Goal: Book appointment/travel/reservation

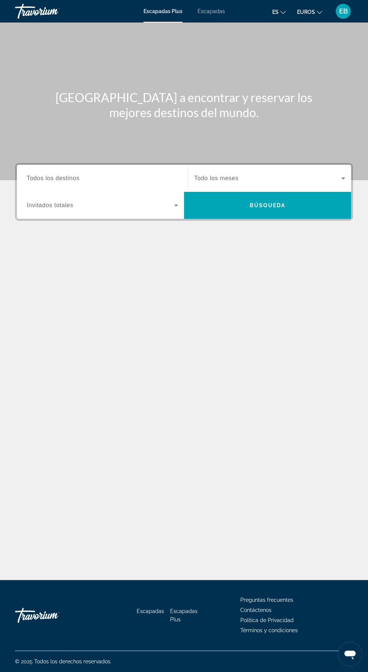
click at [121, 179] on input "Destination Todos los destinos" at bounding box center [102, 178] width 151 height 9
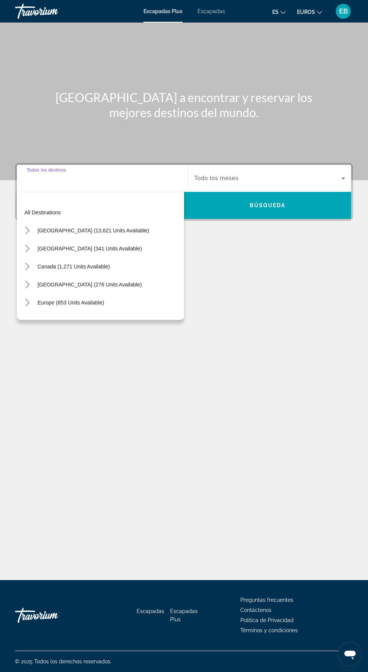
scroll to position [54, 0]
click at [78, 299] on span "Europe (853 units available)" at bounding box center [71, 302] width 66 height 6
type input "**********"
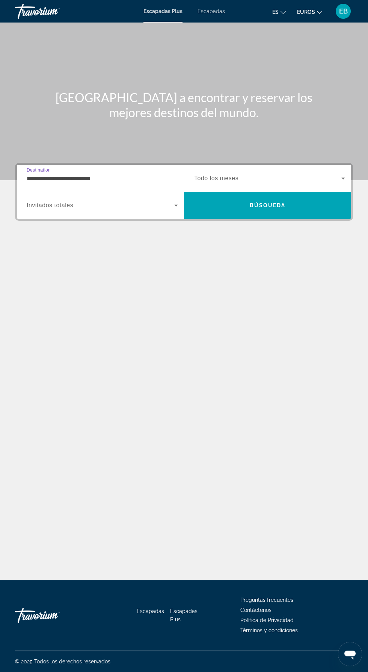
click at [131, 201] on span "Widget de búsqueda" at bounding box center [100, 205] width 147 height 9
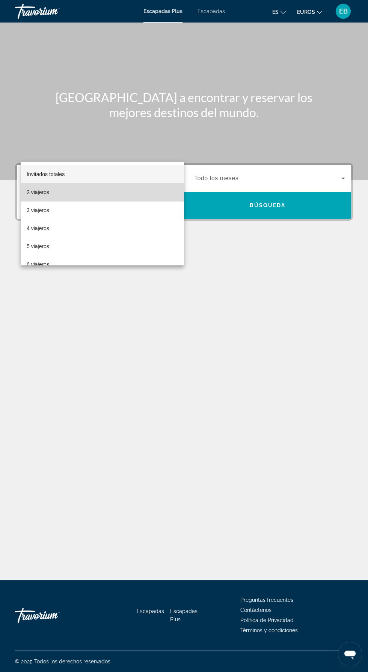
click at [62, 197] on mat-option "2 viajeros" at bounding box center [102, 192] width 163 height 18
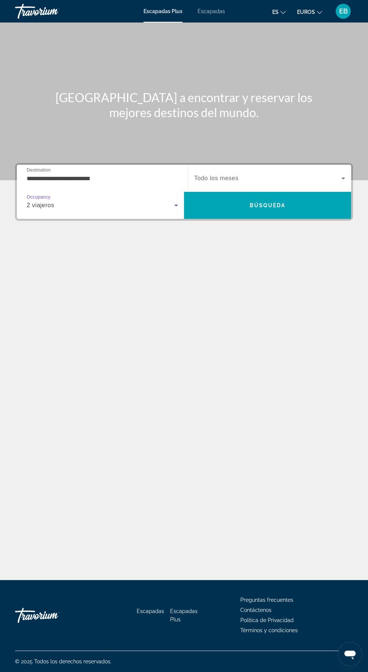
click at [270, 174] on span "Widget de búsqueda" at bounding box center [267, 178] width 147 height 9
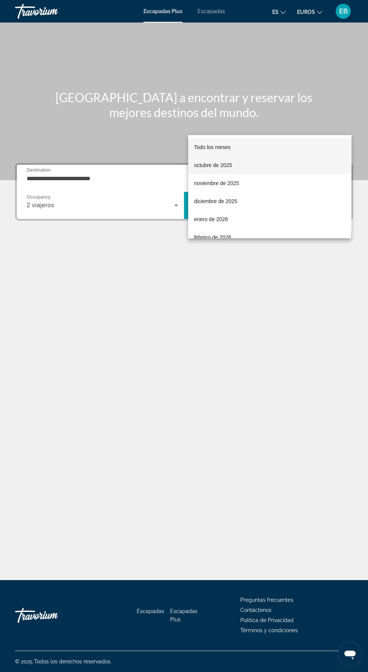
click at [215, 165] on font "octubre de 2025" at bounding box center [213, 165] width 38 height 6
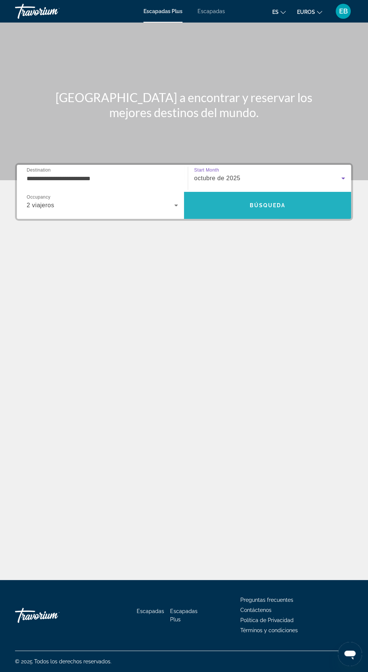
click at [279, 202] on span "Búsqueda" at bounding box center [268, 205] width 36 height 6
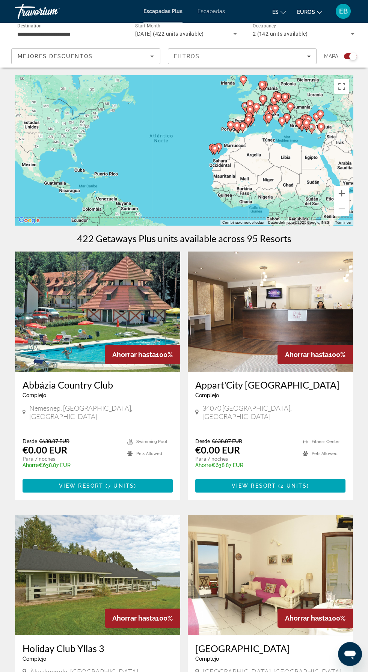
click at [294, 302] on img "Contenido principal" at bounding box center [270, 311] width 165 height 120
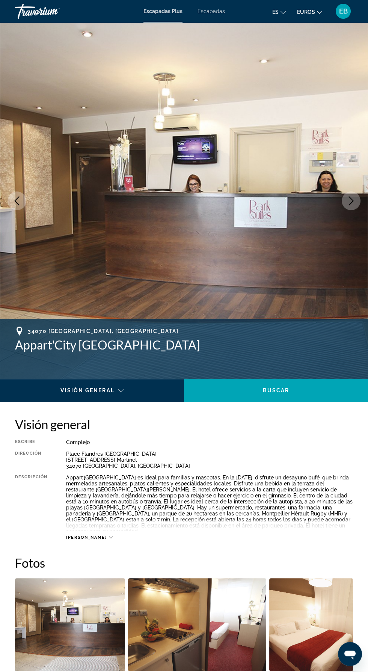
click at [343, 197] on button "Next image" at bounding box center [350, 200] width 19 height 19
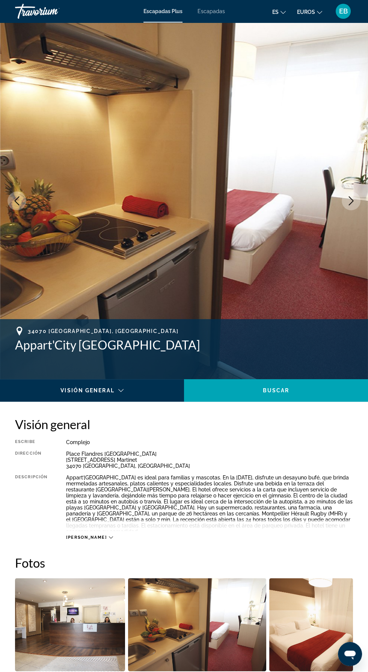
click at [346, 192] on img "Contenido principal" at bounding box center [184, 201] width 368 height 356
click at [347, 209] on button "Next image" at bounding box center [350, 200] width 19 height 19
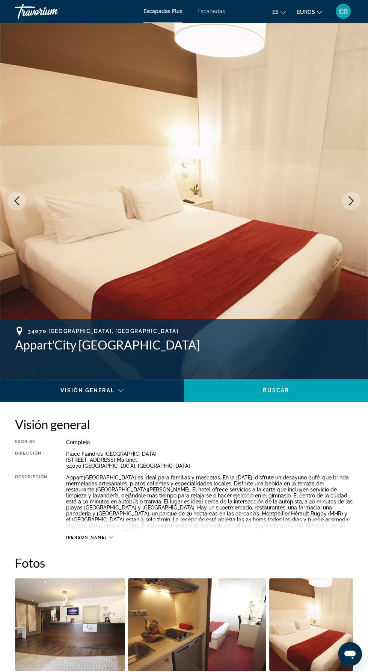
click at [354, 202] on icon "Next image" at bounding box center [350, 200] width 9 height 9
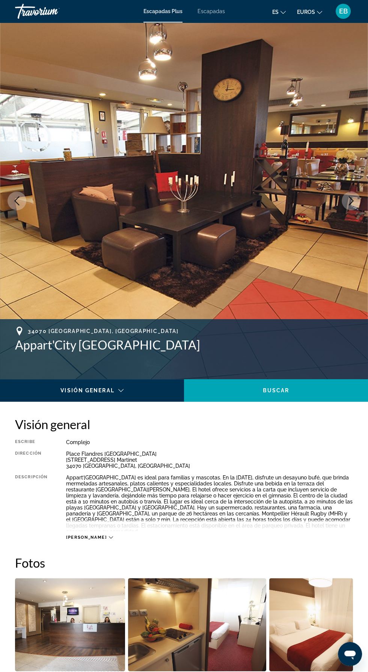
click at [354, 200] on icon "Next image" at bounding box center [350, 200] width 9 height 9
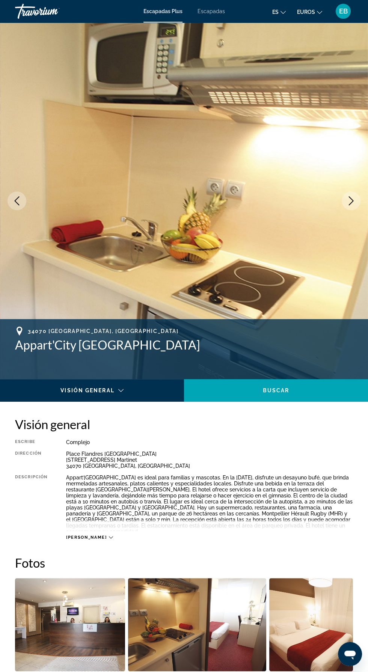
click at [346, 201] on icon "Next image" at bounding box center [350, 200] width 9 height 9
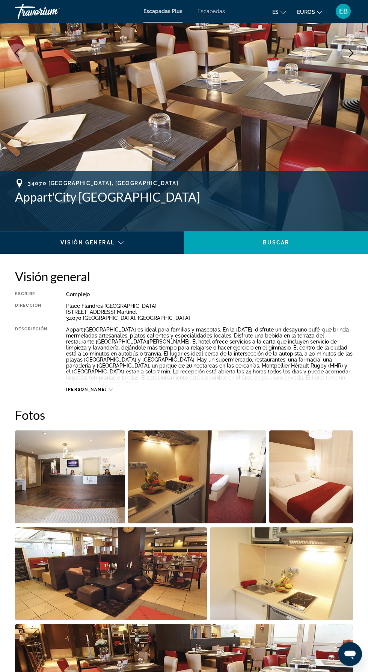
scroll to position [149, 0]
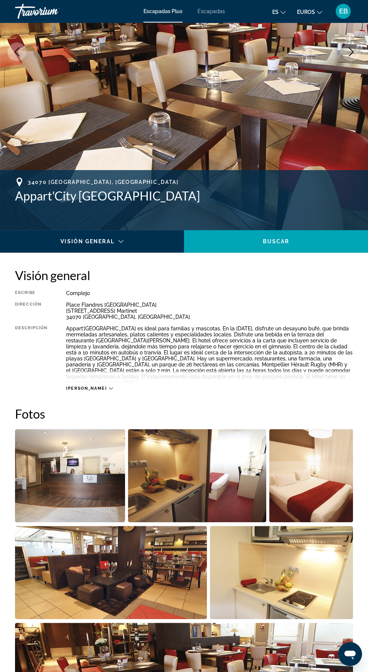
click at [75, 386] on span "[PERSON_NAME]" at bounding box center [86, 388] width 41 height 5
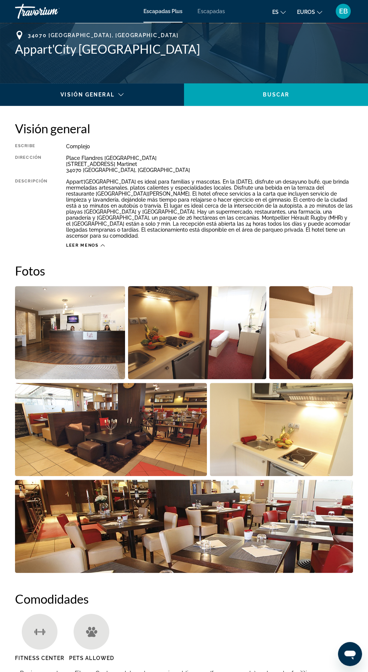
scroll to position [301, 0]
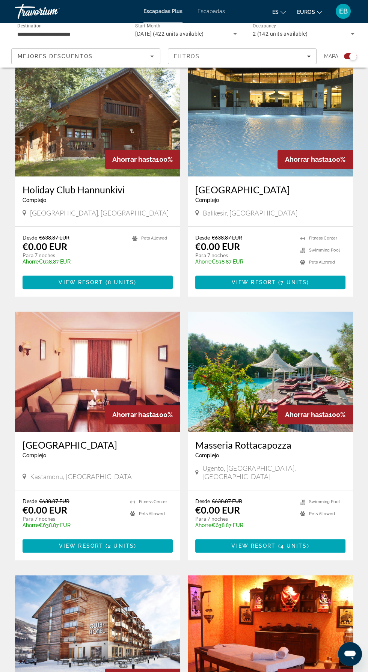
scroll to position [710, 0]
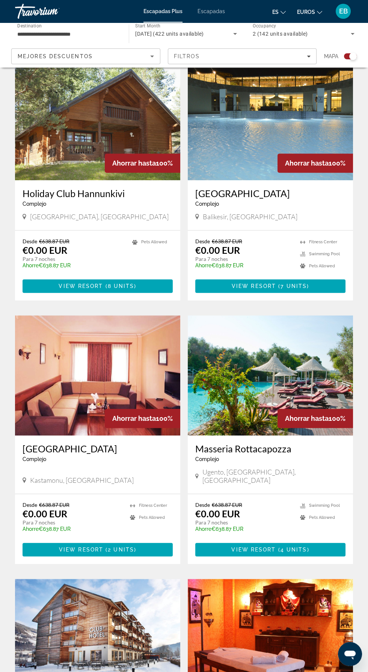
click at [287, 329] on img "Contenido principal" at bounding box center [270, 375] width 165 height 120
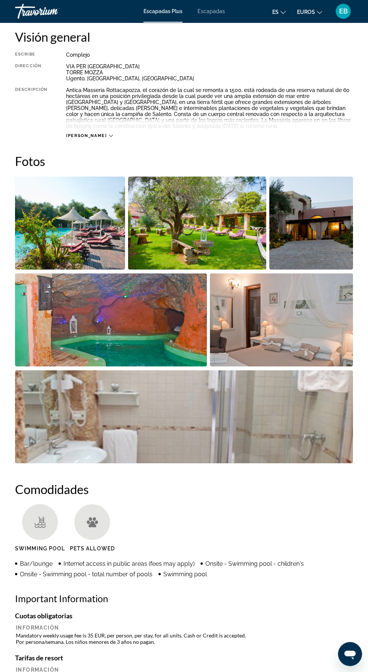
scroll to position [385, 0]
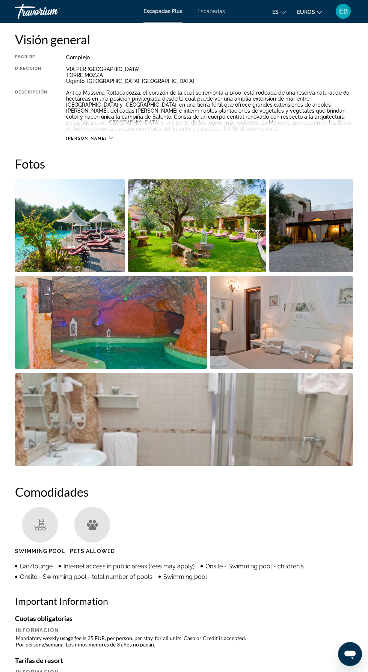
click at [65, 239] on img "Open full-screen image slider" at bounding box center [70, 225] width 110 height 93
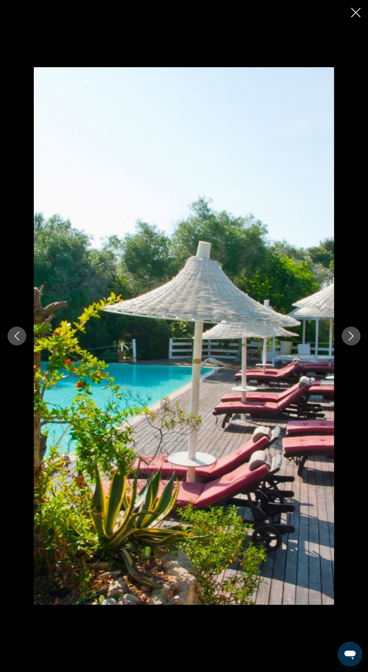
click at [350, 335] on icon "Next image" at bounding box center [350, 335] width 9 height 9
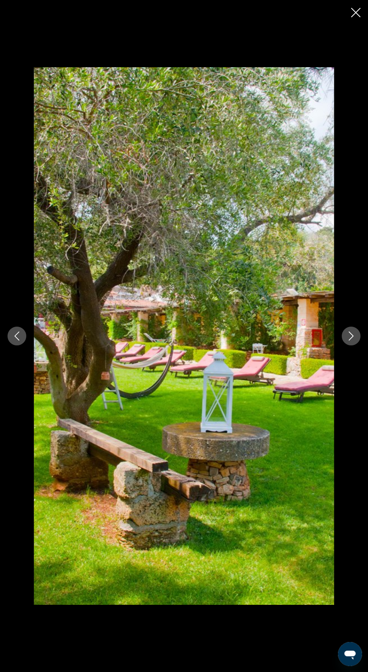
click at [350, 337] on icon "Next image" at bounding box center [350, 335] width 9 height 9
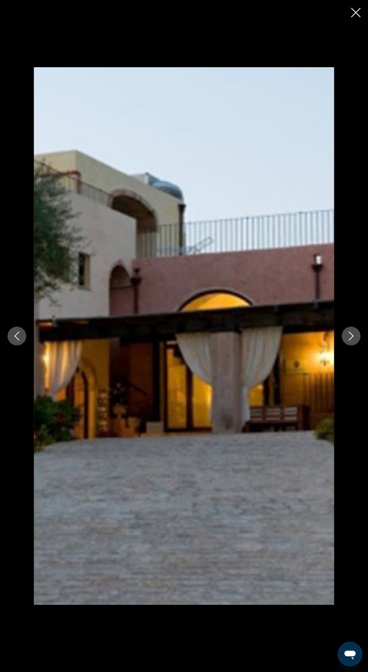
click at [350, 336] on icon "Next image" at bounding box center [350, 335] width 9 height 9
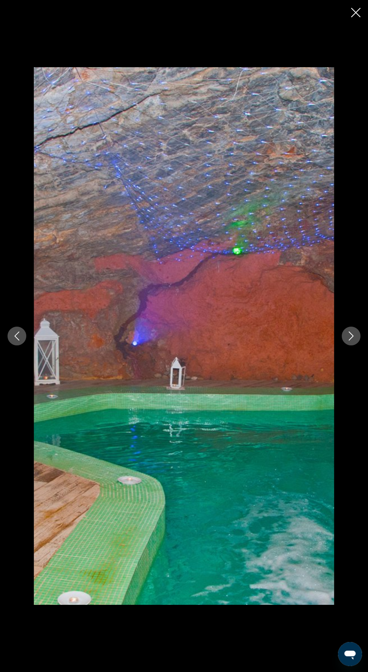
click at [343, 344] on div "prev next" at bounding box center [184, 335] width 368 height 537
click at [350, 335] on icon "Next image" at bounding box center [350, 335] width 9 height 9
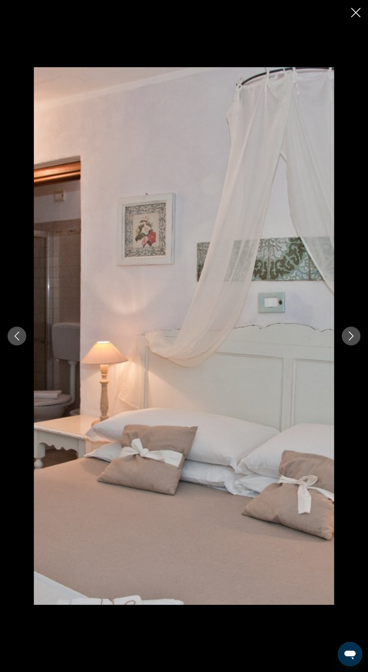
click at [350, 335] on icon "Next image" at bounding box center [350, 335] width 9 height 9
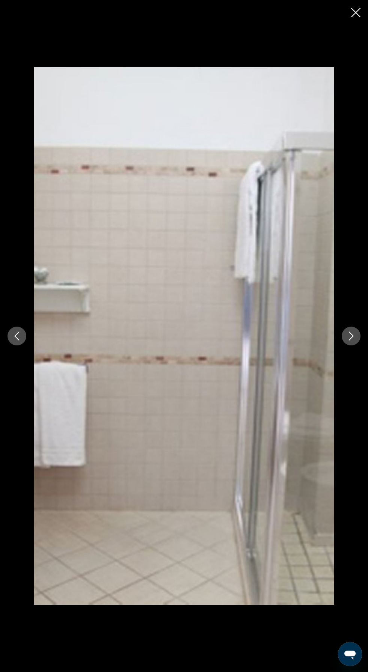
click at [350, 335] on icon "Next image" at bounding box center [350, 335] width 9 height 9
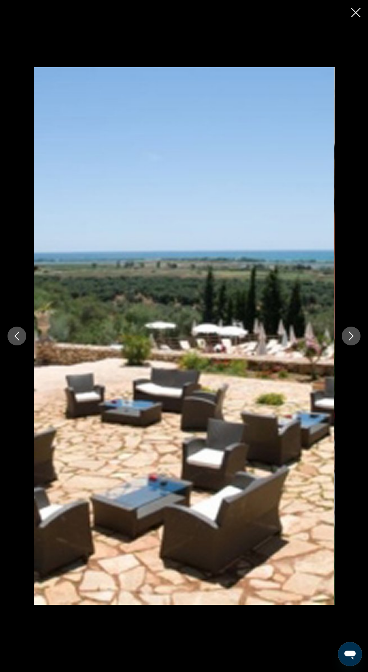
click at [350, 337] on icon "Next image" at bounding box center [350, 335] width 9 height 9
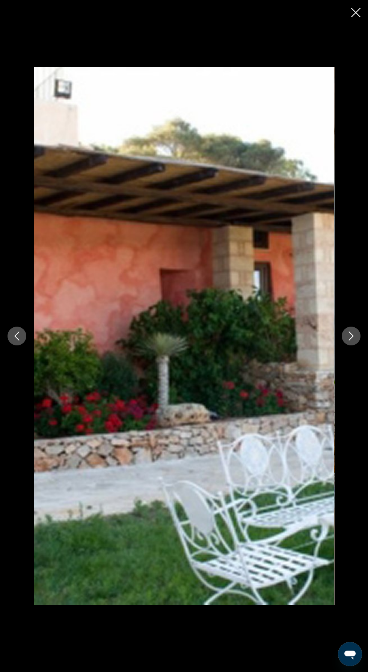
click at [352, 14] on icon "Close slideshow" at bounding box center [355, 12] width 9 height 9
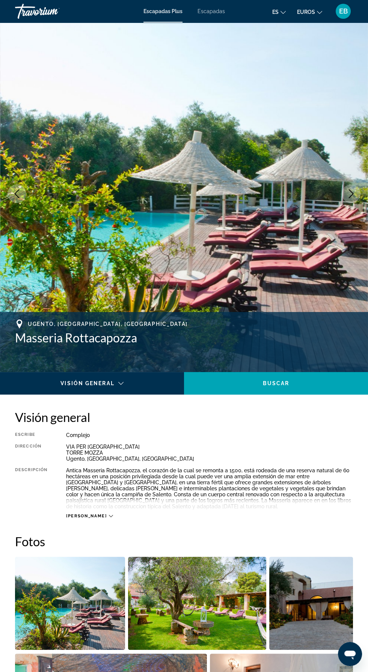
scroll to position [0, 0]
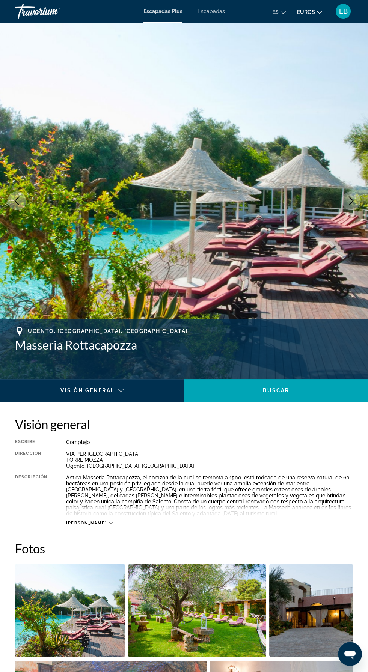
click at [78, 523] on span "[PERSON_NAME]" at bounding box center [86, 522] width 41 height 5
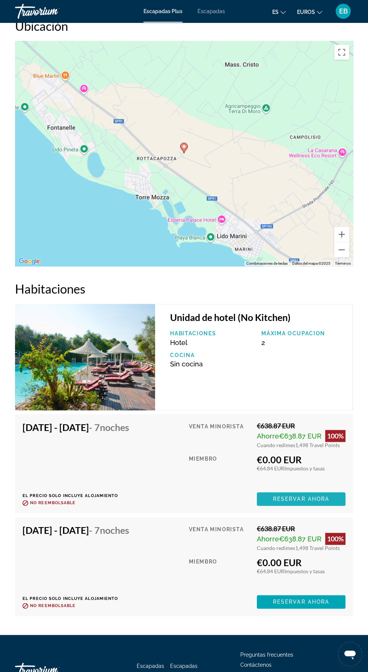
scroll to position [1250, 0]
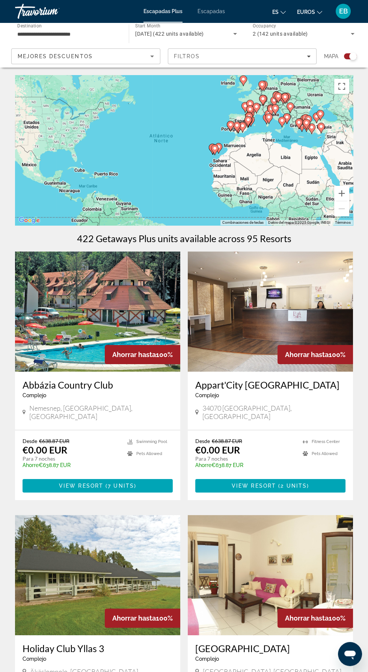
click at [151, 56] on icon "Sort by" at bounding box center [152, 57] width 4 height 2
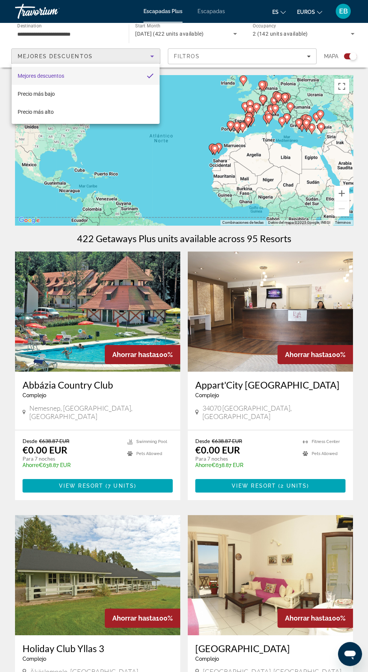
click at [288, 51] on div at bounding box center [184, 336] width 368 height 672
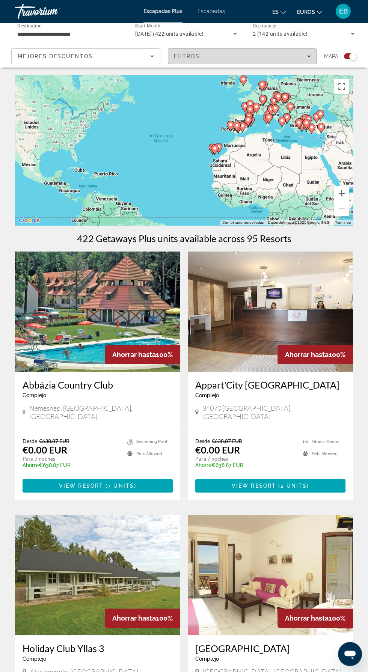
click at [295, 57] on div "Filtros" at bounding box center [242, 56] width 137 height 6
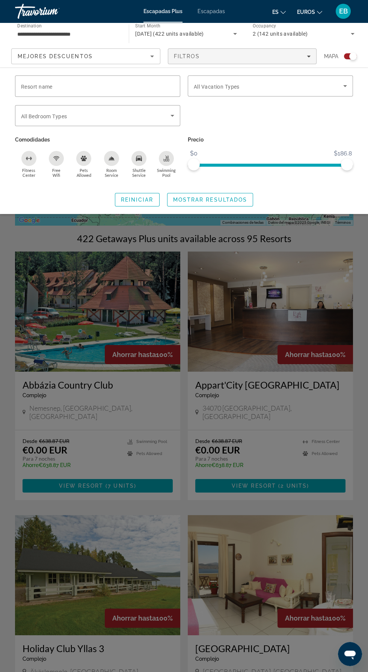
click at [257, 525] on div "Search widget" at bounding box center [184, 392] width 368 height 559
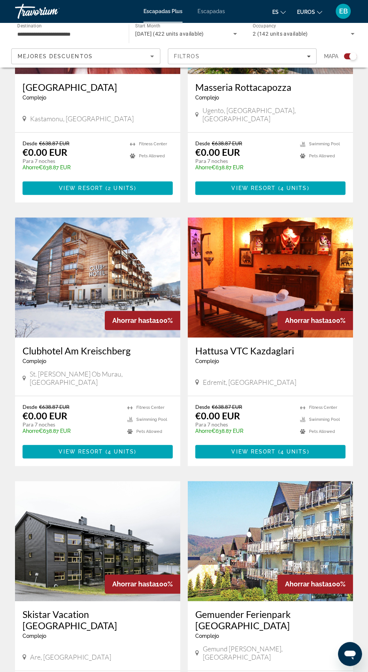
scroll to position [1178, 0]
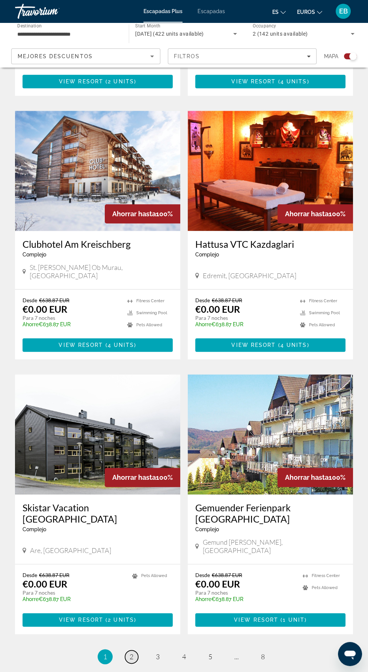
click at [128, 650] on link "page 2" at bounding box center [131, 656] width 13 height 13
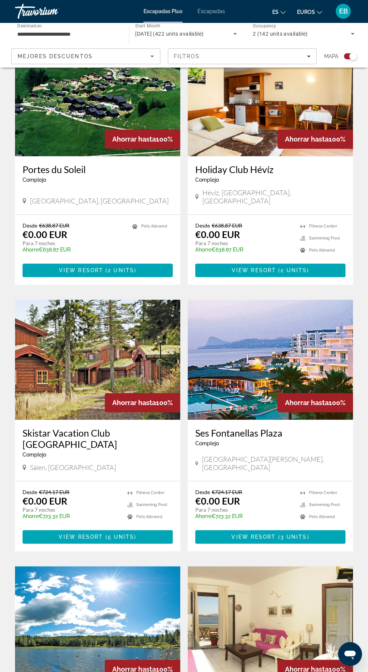
scroll to position [985, 0]
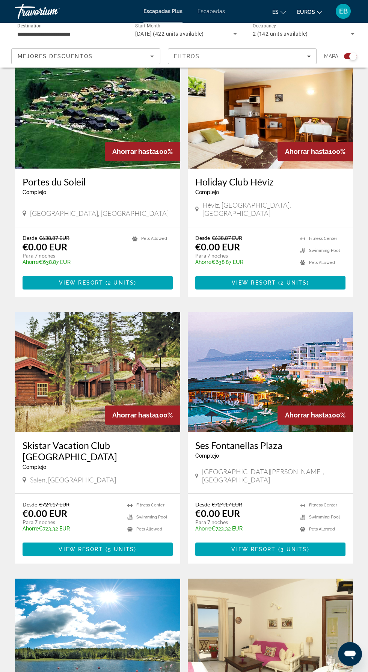
click at [310, 338] on img "Contenido principal" at bounding box center [270, 372] width 165 height 120
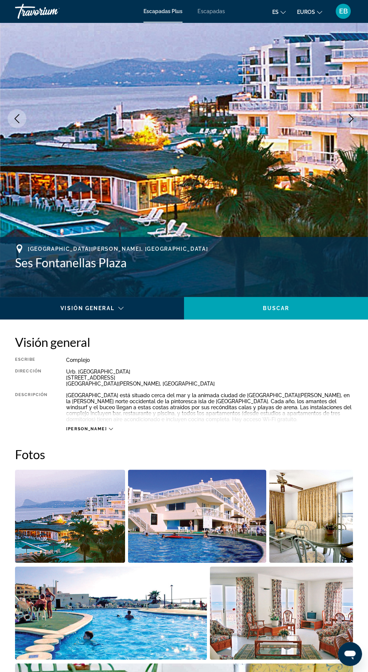
scroll to position [80, 0]
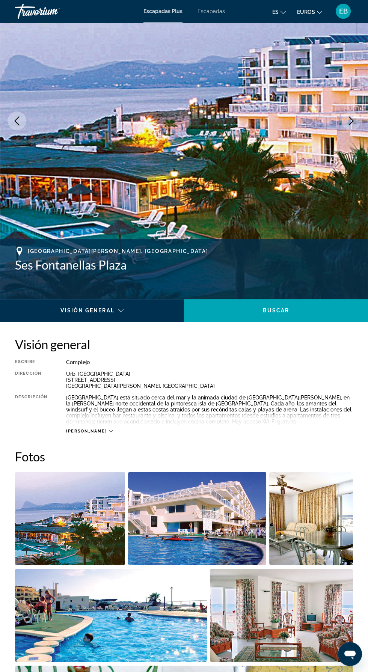
click at [77, 430] on span "[PERSON_NAME]" at bounding box center [86, 431] width 41 height 5
